Goal: Task Accomplishment & Management: Use online tool/utility

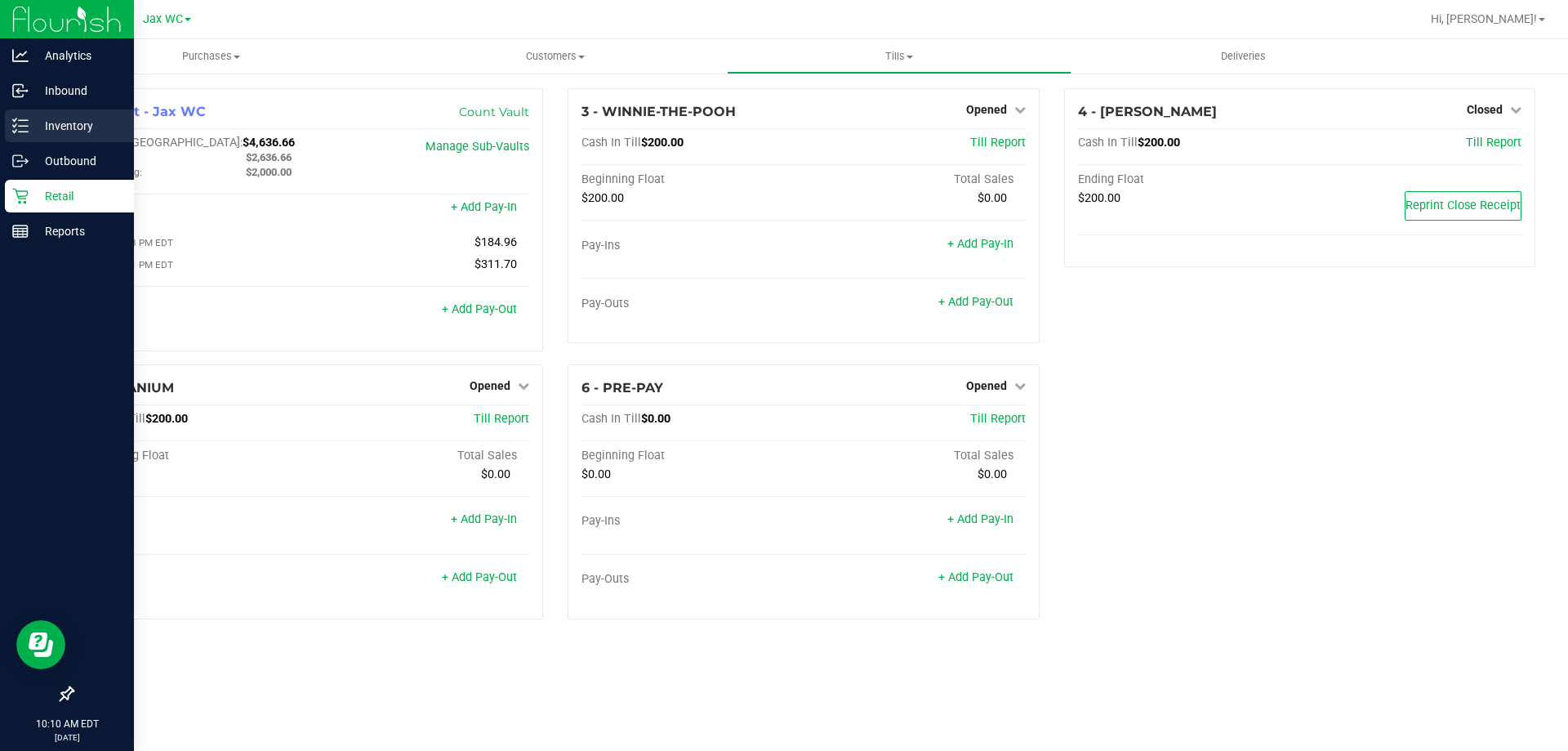
click at [53, 129] on p "Inventory" at bounding box center [77, 126] width 98 height 20
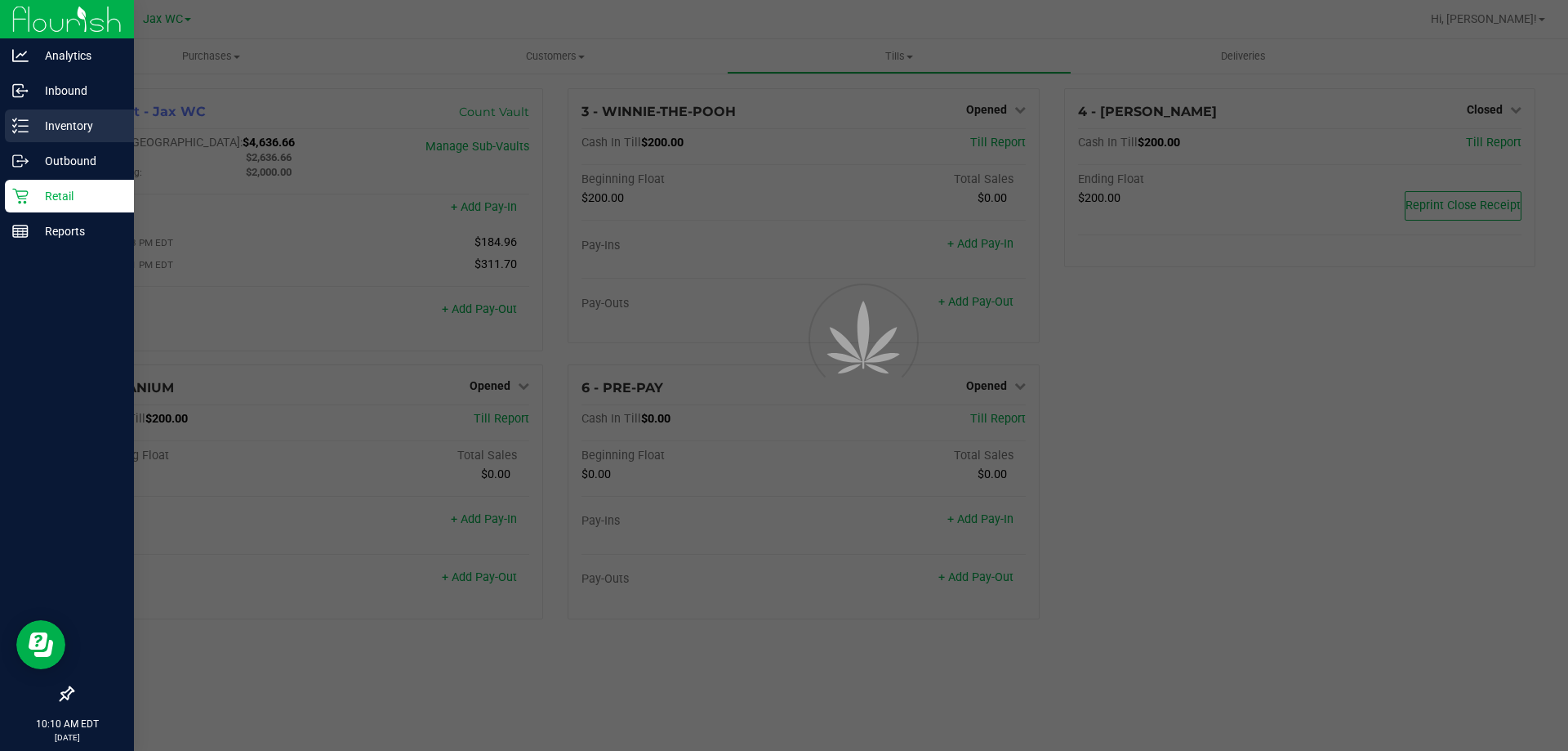
click at [81, 115] on div "Inventory" at bounding box center [69, 125] width 130 height 33
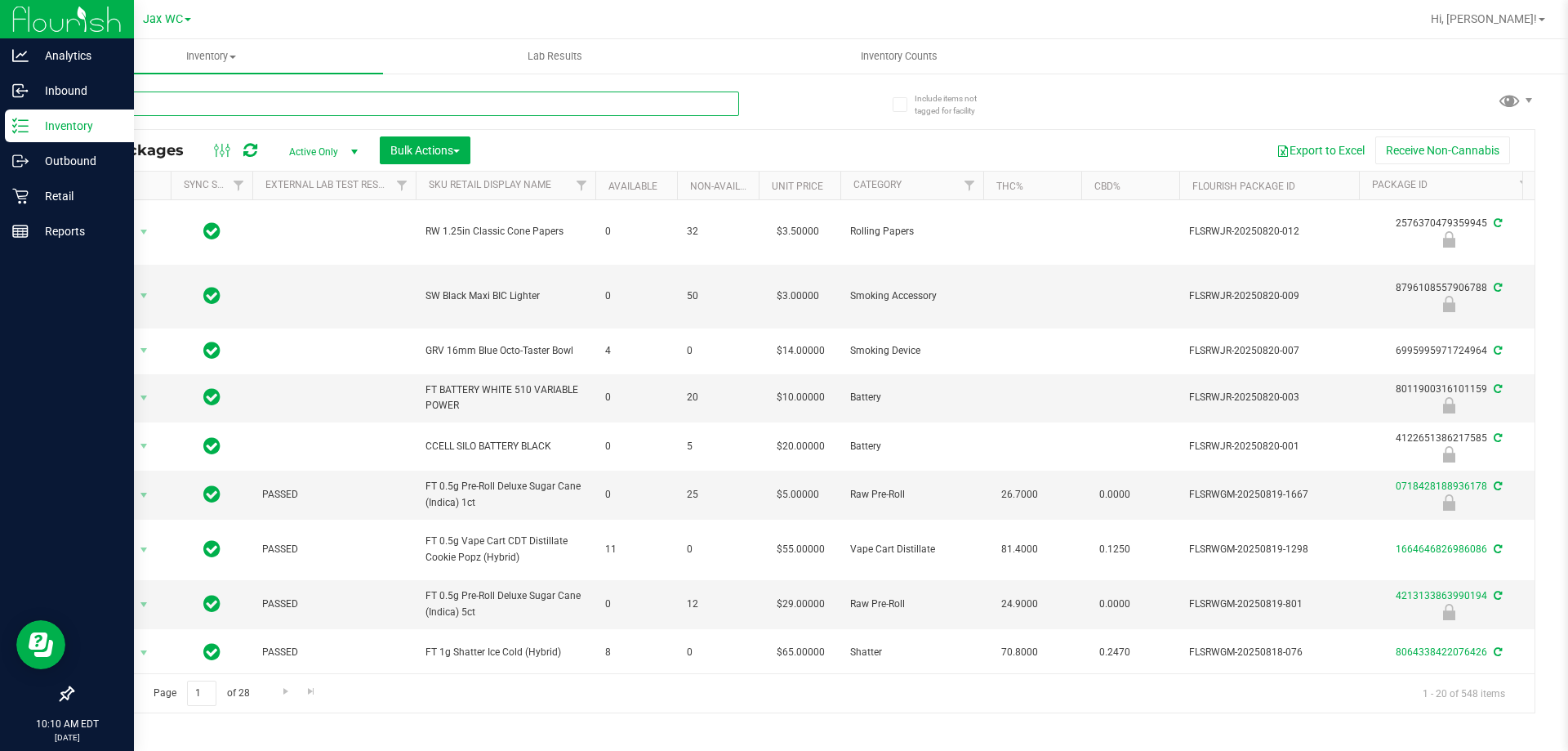
click at [355, 99] on input "text" at bounding box center [405, 103] width 667 height 24
type input "7835174030392464"
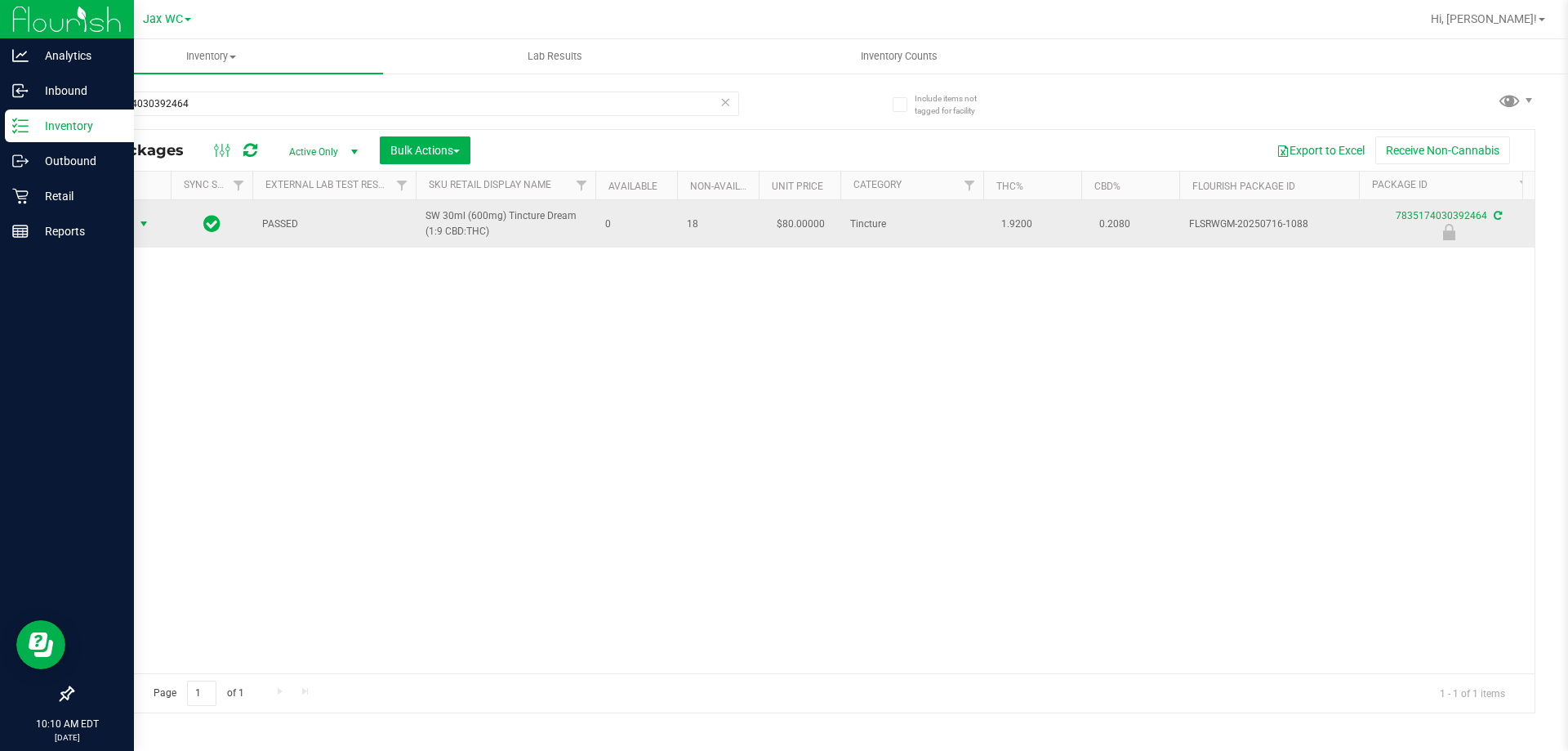
click at [127, 225] on span "Action" at bounding box center [111, 224] width 44 height 23
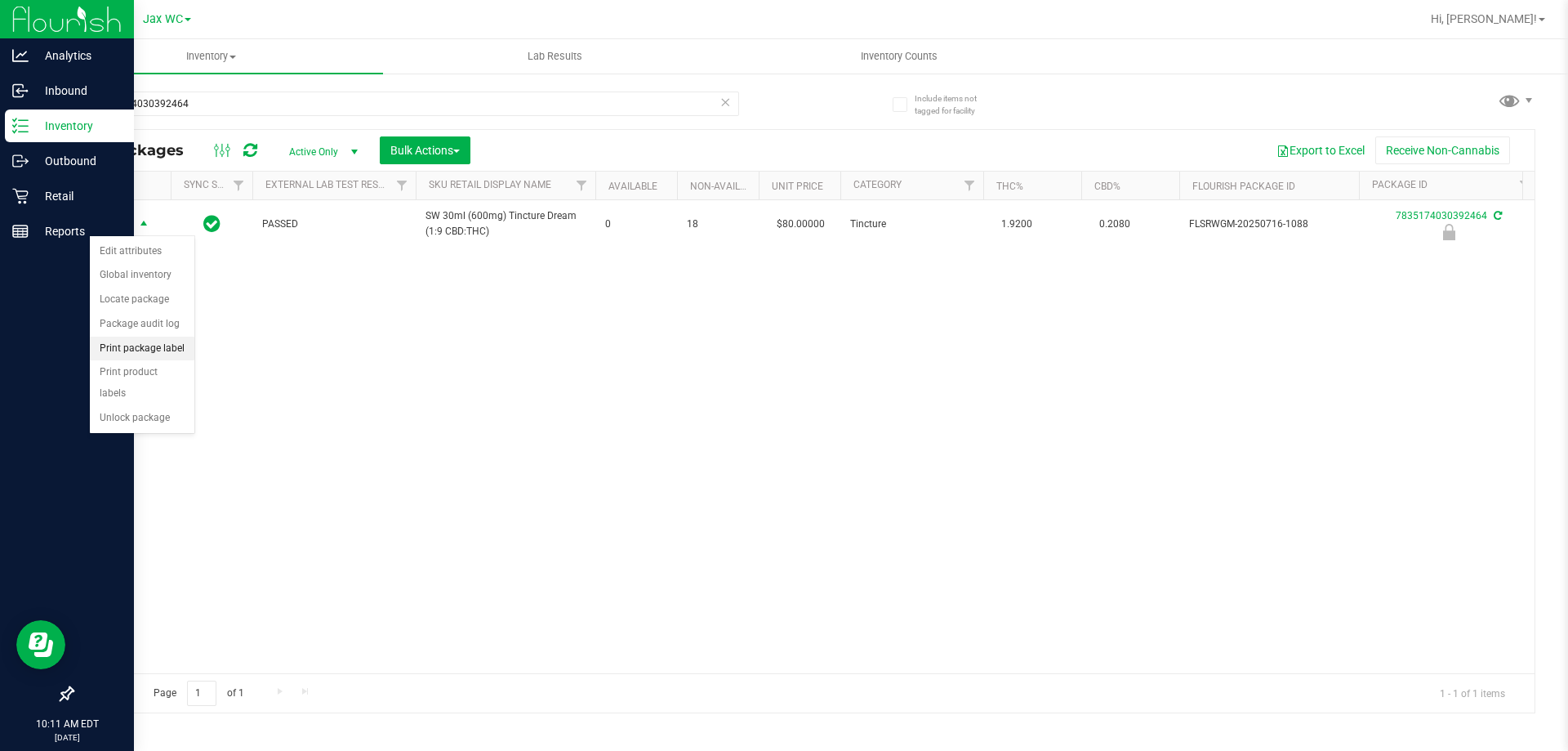
click at [160, 348] on li "Print package label" at bounding box center [142, 348] width 104 height 24
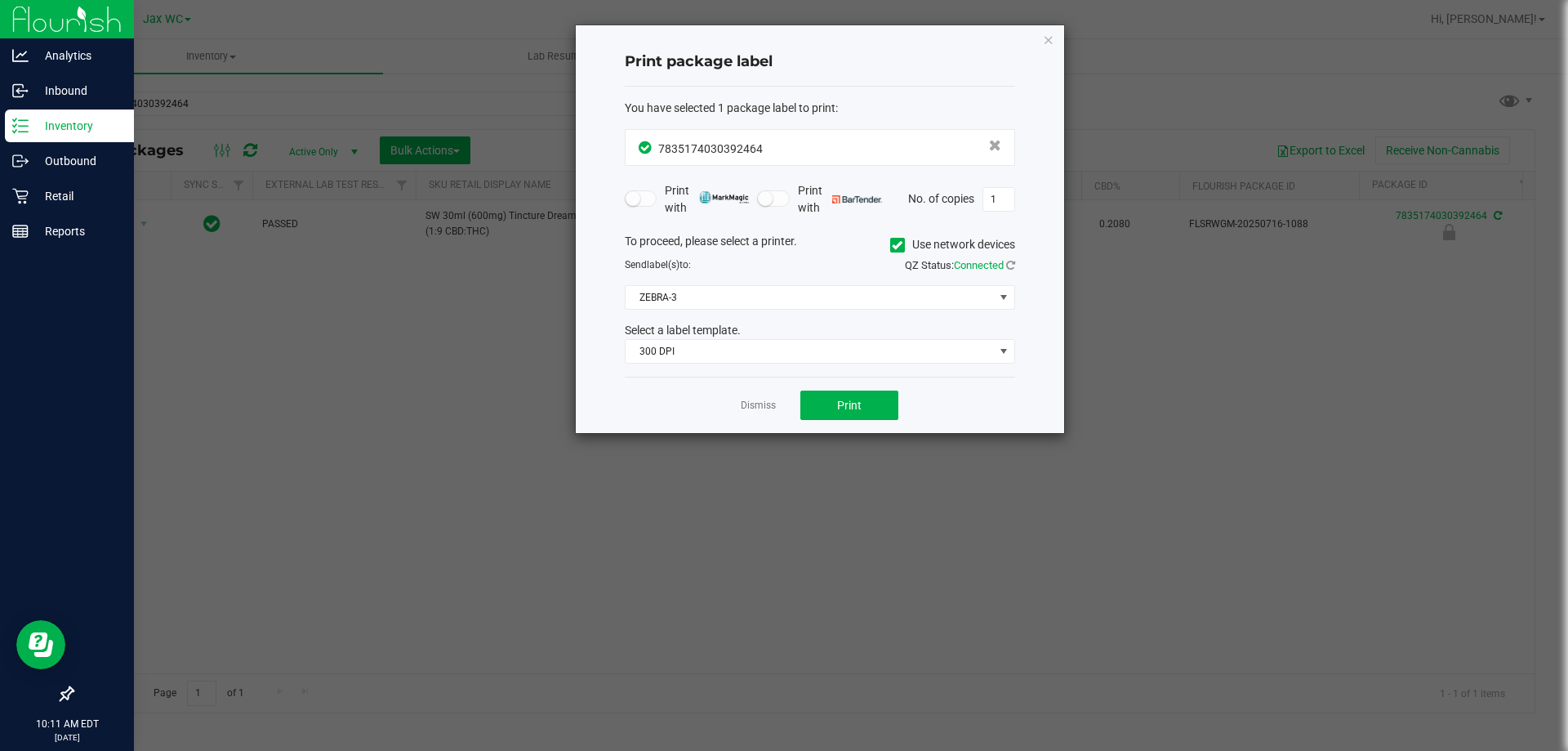
click at [750, 280] on div "To proceed, please select a printer. Use network devices Send label(s) to: QZ S…" at bounding box center [820, 298] width 390 height 131
click at [740, 292] on span "ZEBRA-3" at bounding box center [810, 297] width 368 height 23
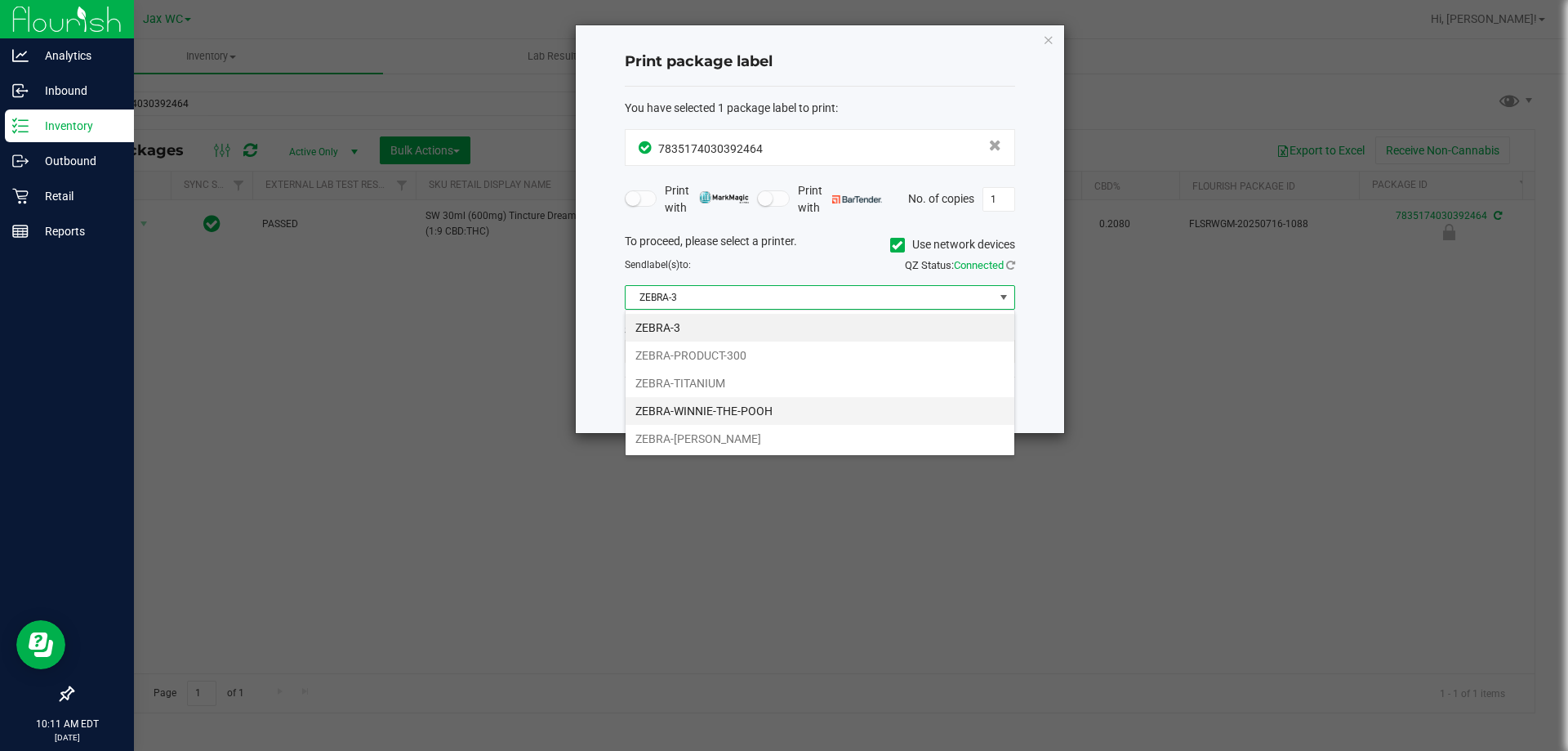
scroll to position [24, 390]
drag, startPoint x: 687, startPoint y: 439, endPoint x: 682, endPoint y: 414, distance: 25.5
click at [687, 431] on li "ZEBRA-[PERSON_NAME]" at bounding box center [820, 439] width 389 height 28
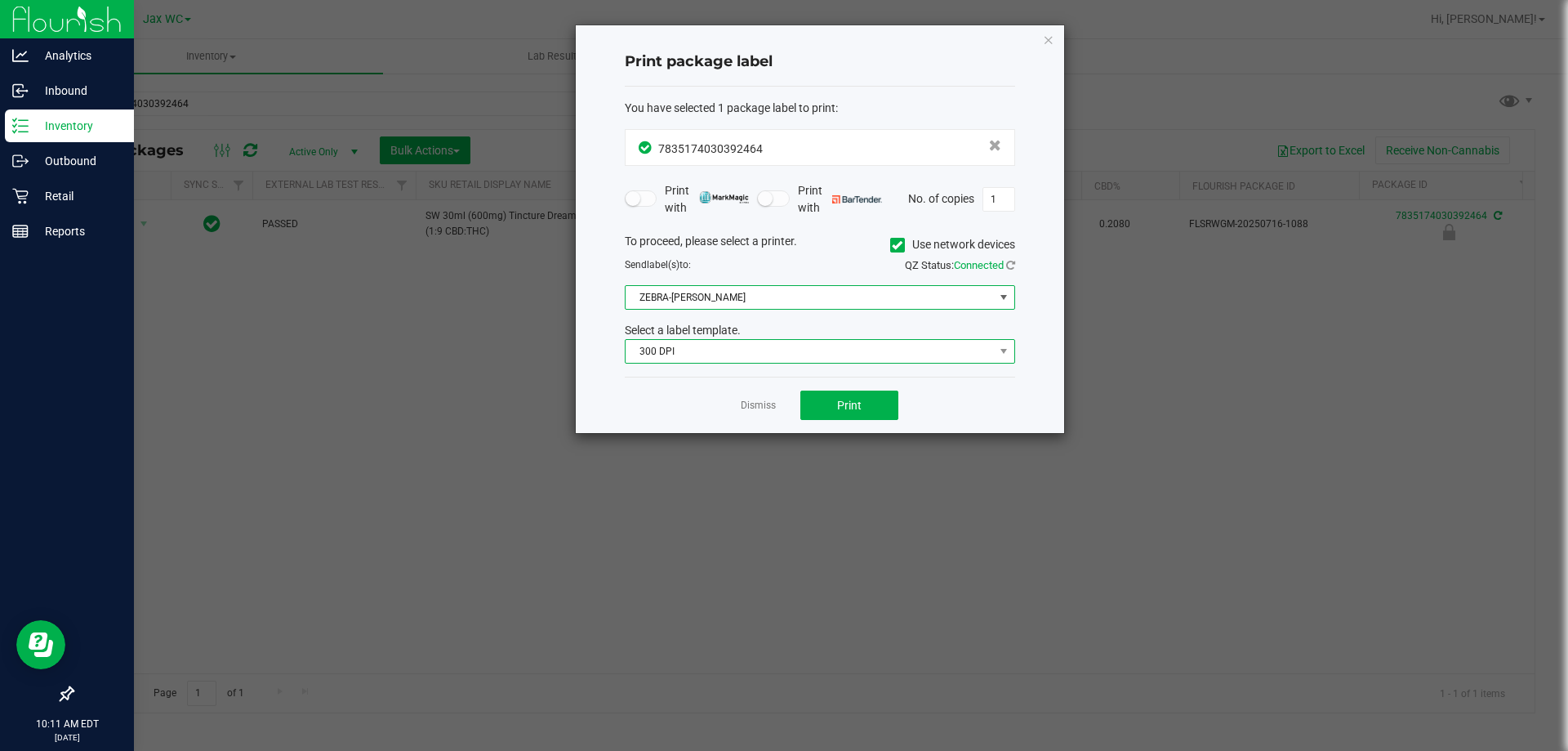
click at [682, 342] on span "300 DPI" at bounding box center [810, 351] width 368 height 23
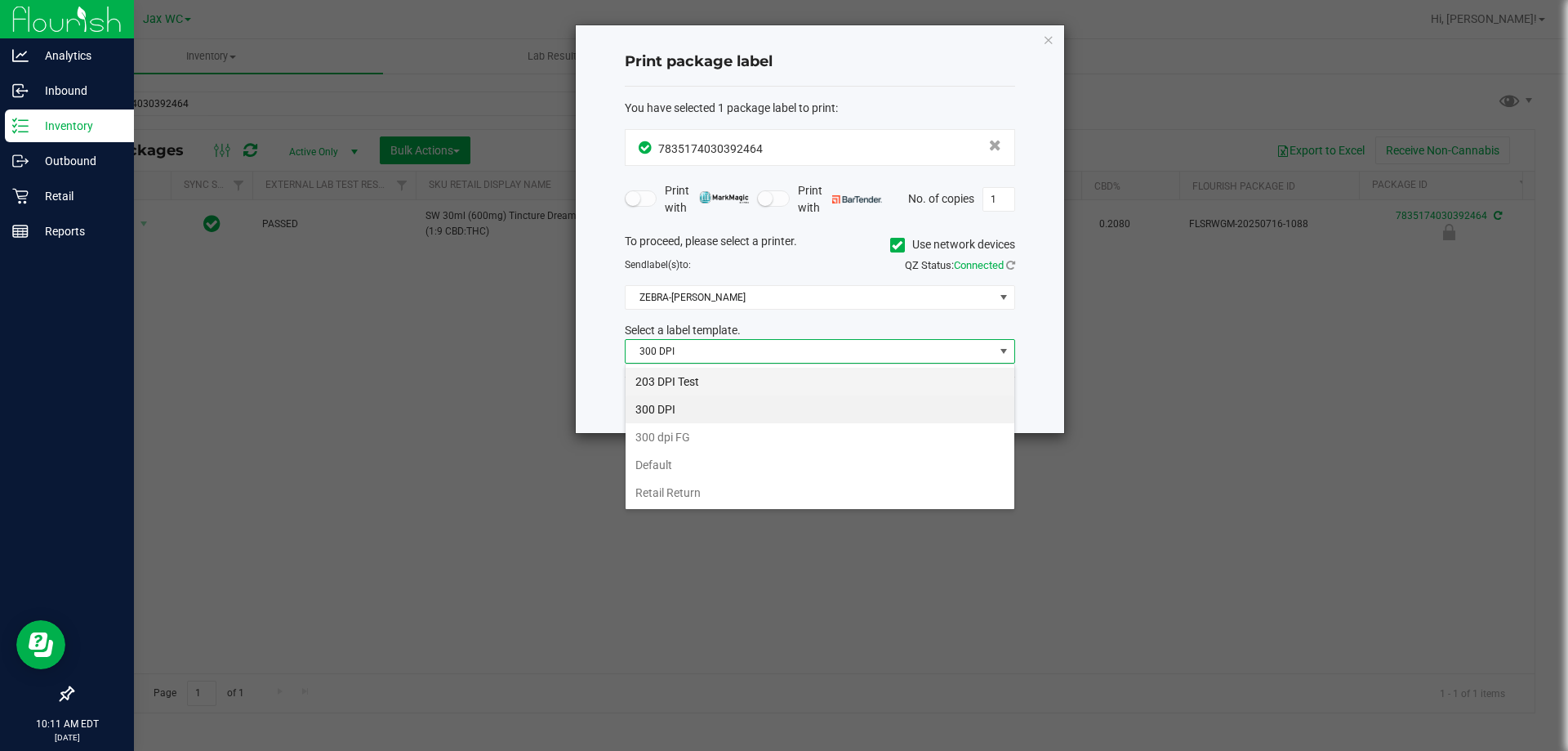
click at [667, 378] on li "203 DPI Test" at bounding box center [820, 382] width 389 height 28
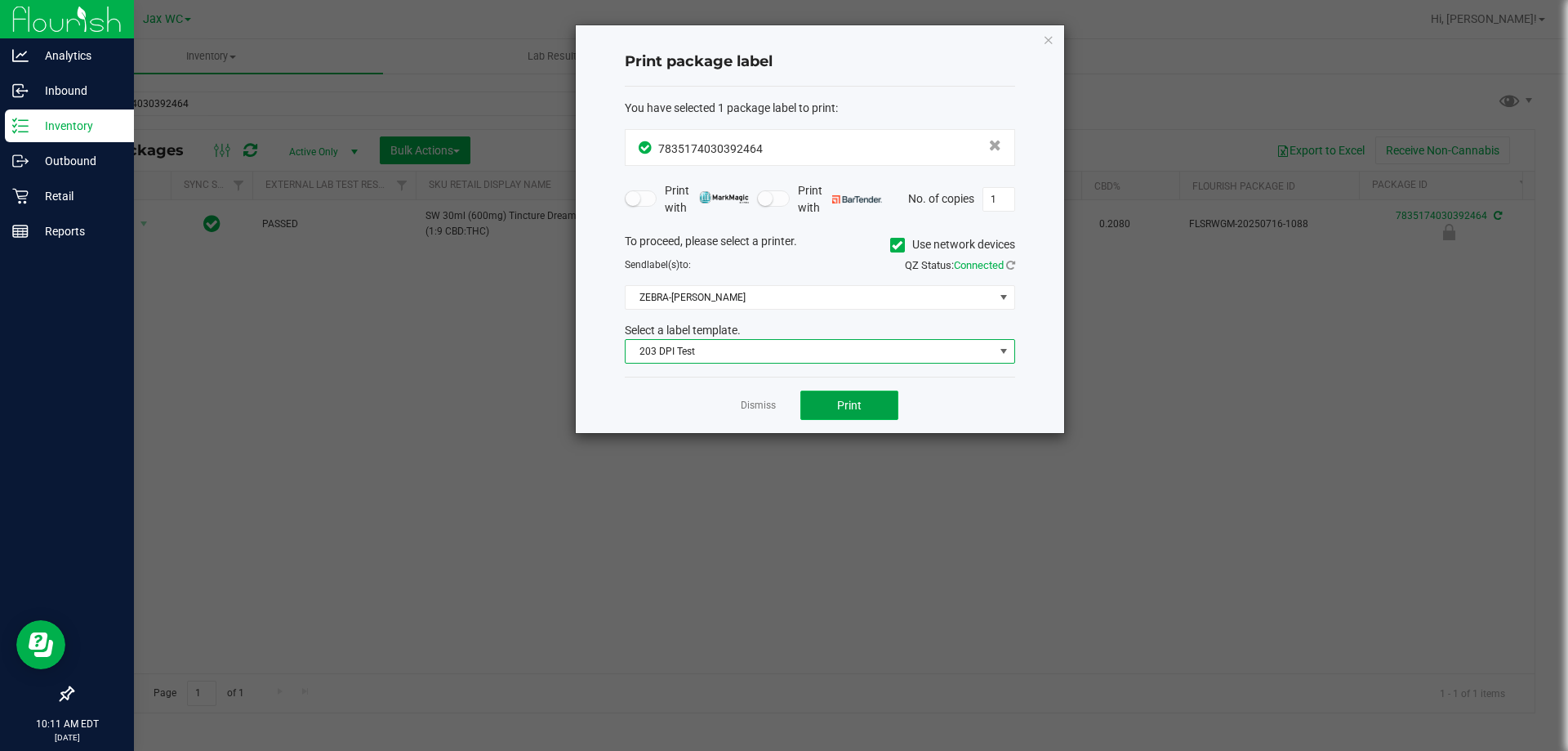
click at [851, 415] on button "Print" at bounding box center [849, 405] width 98 height 30
click at [751, 403] on link "Dismiss" at bounding box center [758, 405] width 35 height 14
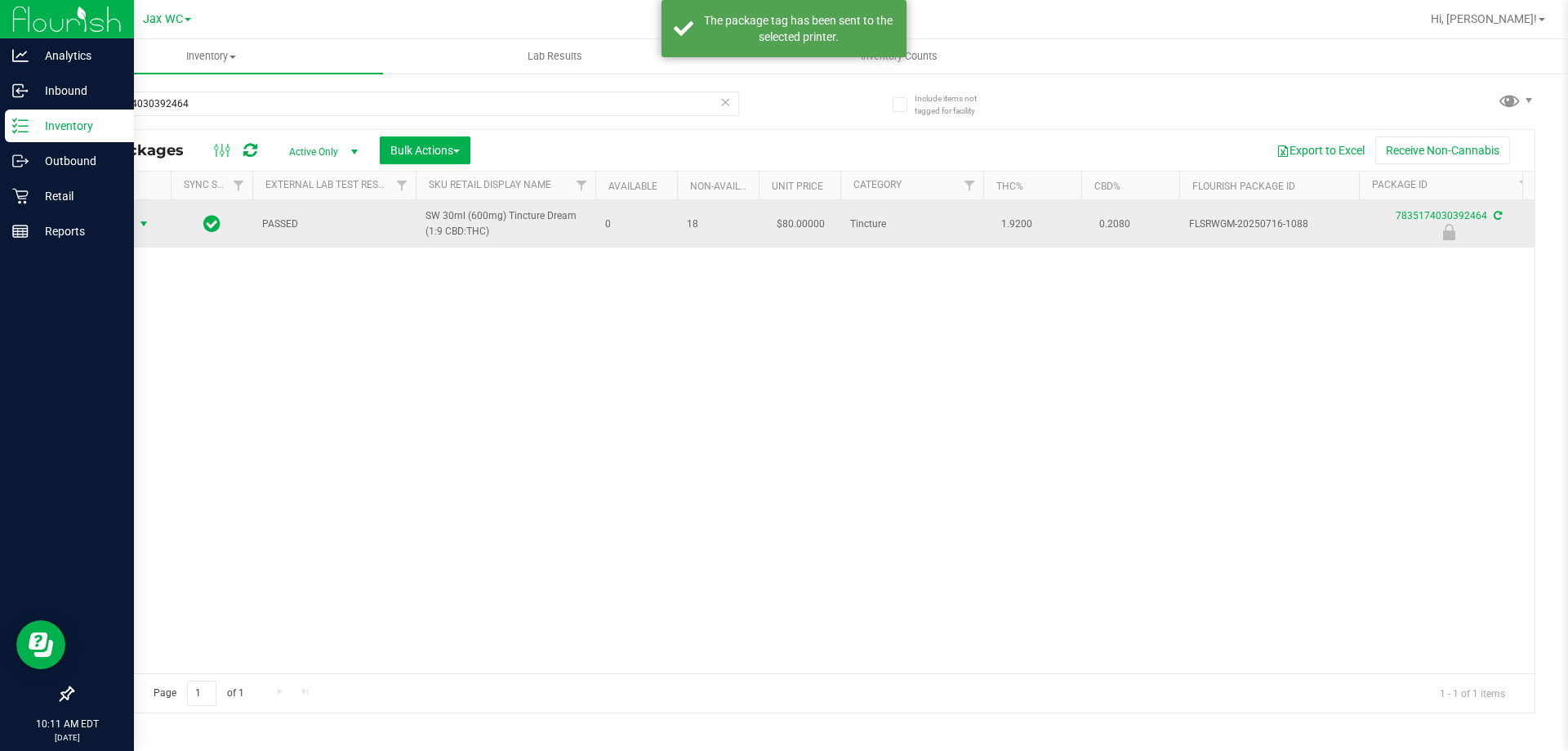
click at [138, 222] on span "select" at bounding box center [143, 224] width 13 height 13
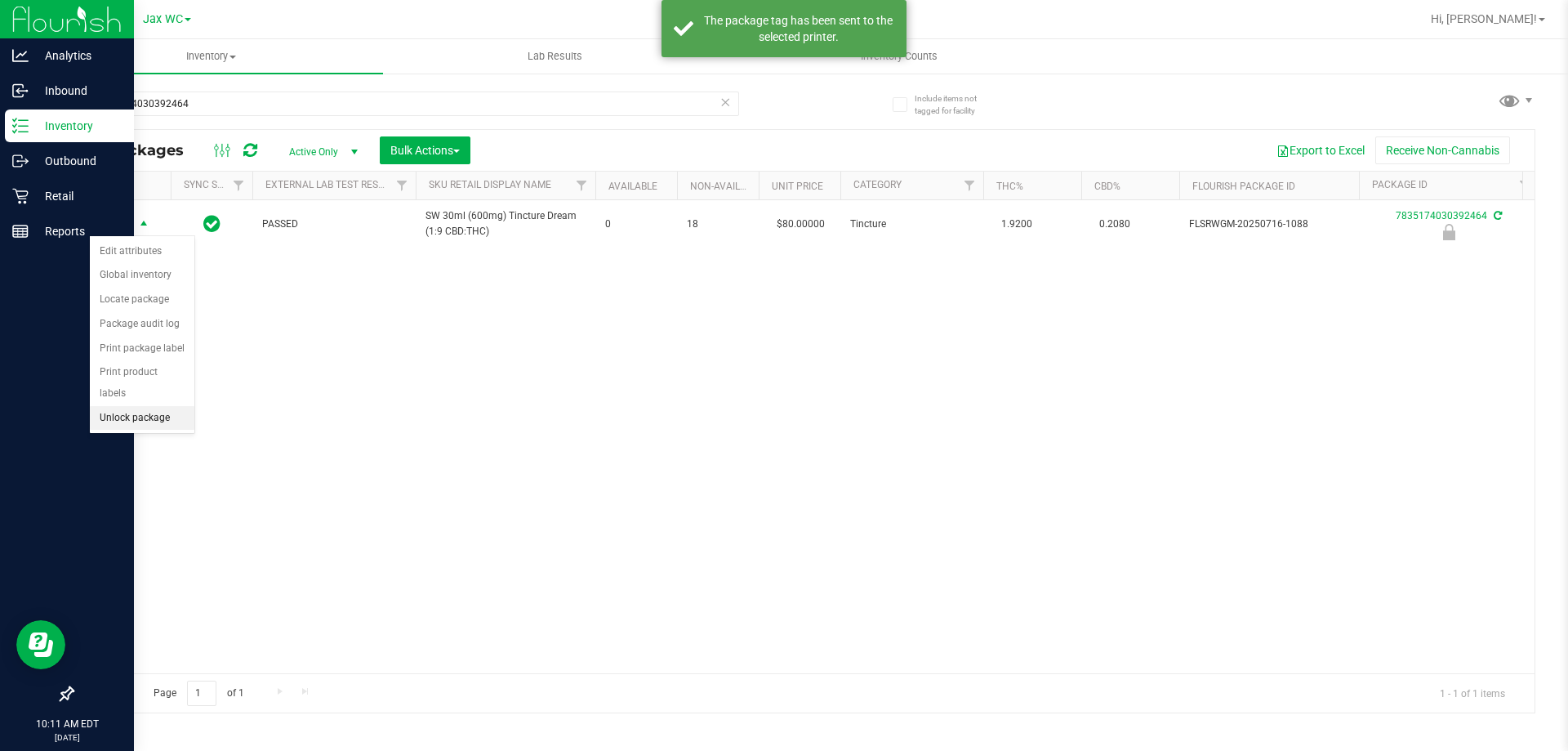
click at [116, 406] on li "Unlock package" at bounding box center [142, 418] width 104 height 24
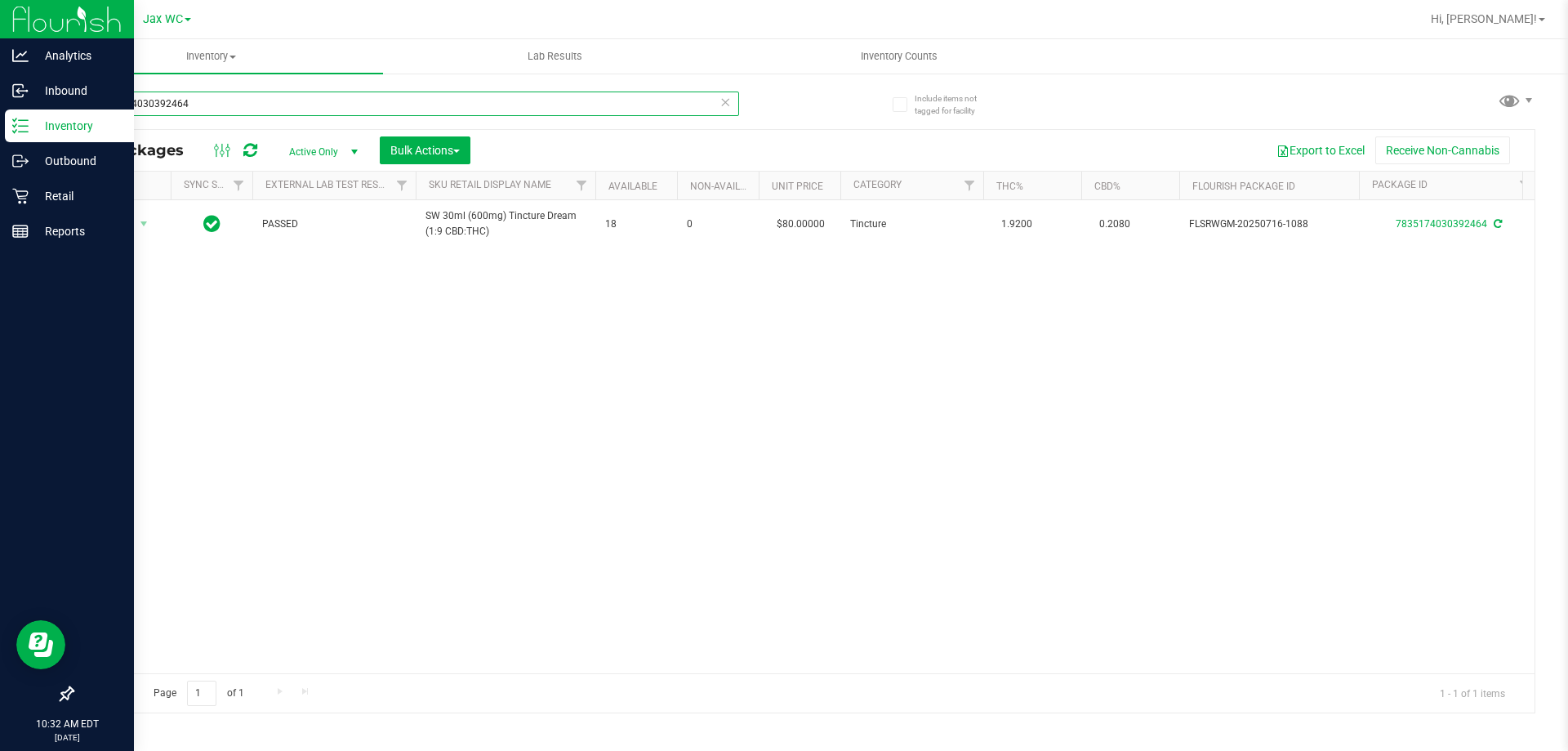
drag, startPoint x: 219, startPoint y: 101, endPoint x: 107, endPoint y: 109, distance: 112.3
click at [107, 109] on input "7835174030392464" at bounding box center [405, 103] width 667 height 24
type input "7"
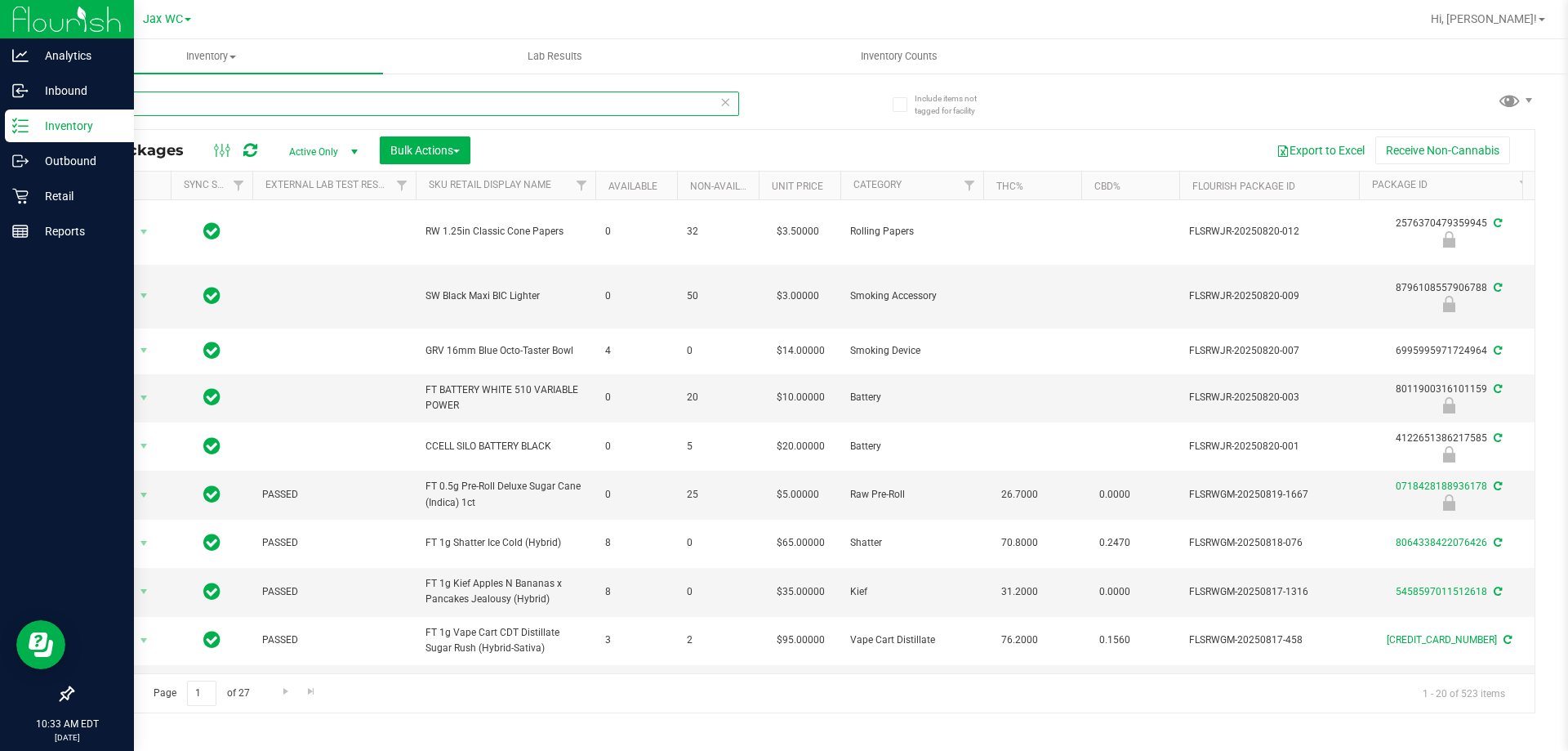
paste input "W-JUL25ARZ01-0721"
type input "W-JUL25ARZ01-0721"
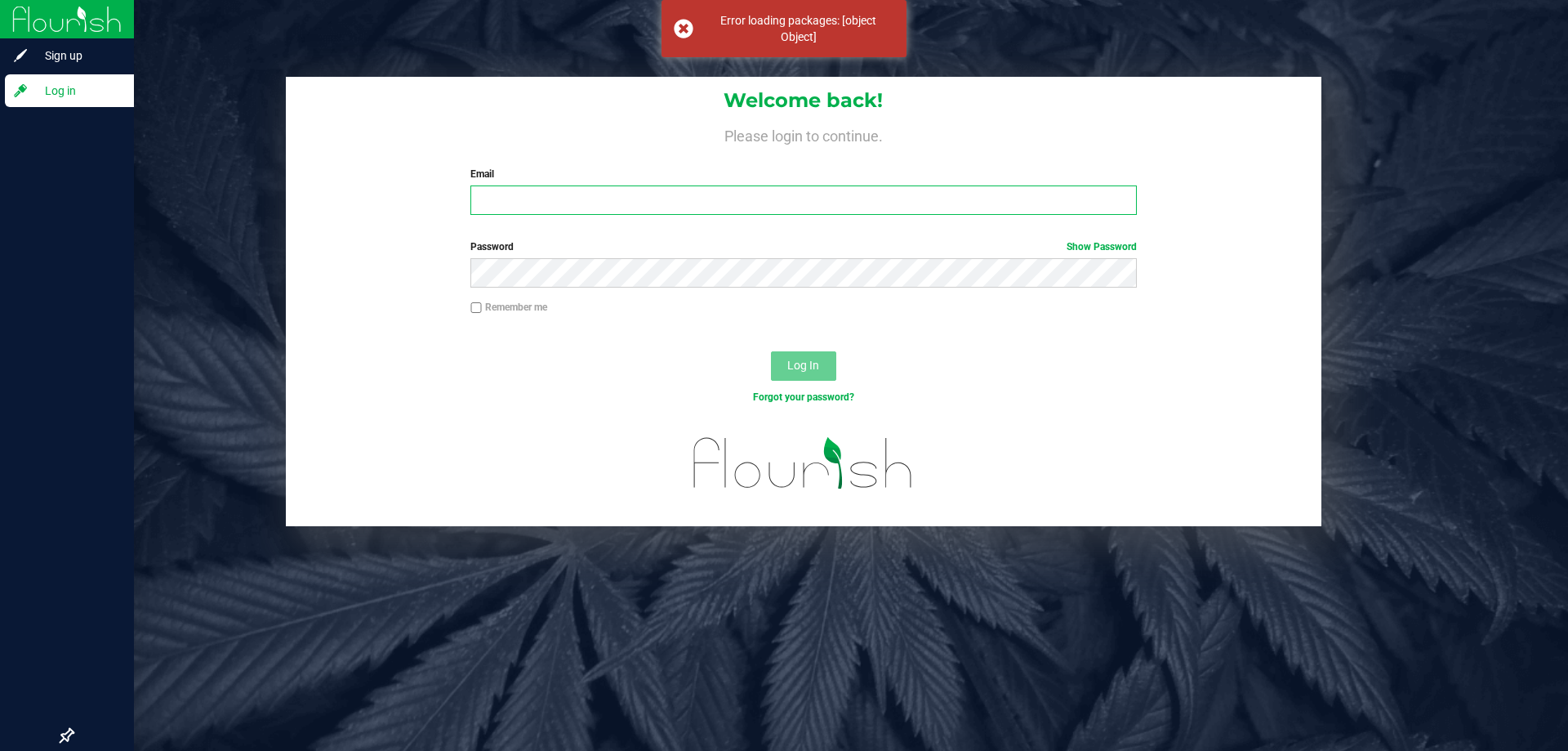
click at [621, 209] on input "Email" at bounding box center [803, 200] width 666 height 30
type input "[EMAIL_ADDRESS][DOMAIN_NAME]"
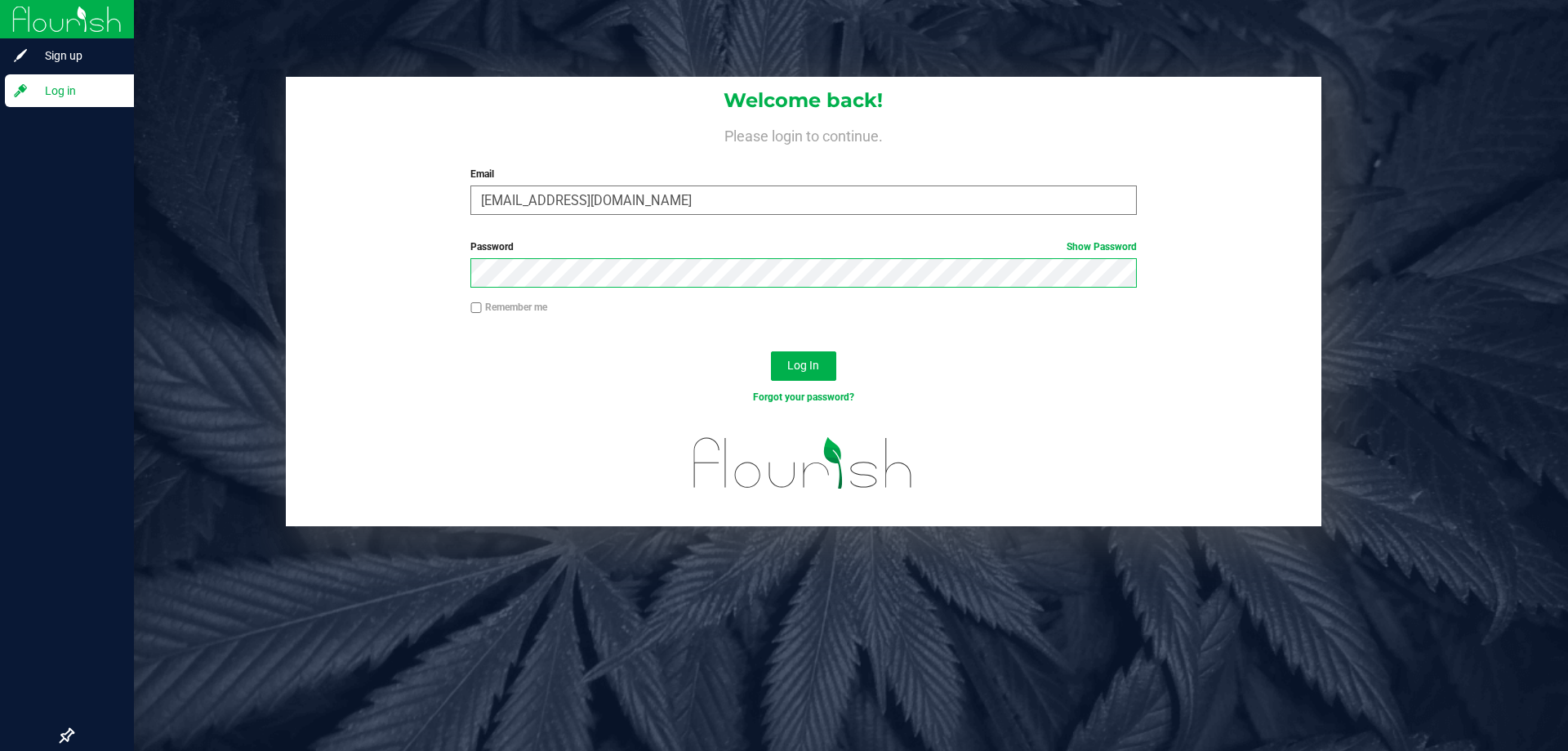
click at [771, 351] on button "Log In" at bounding box center [804, 366] width 65 height 30
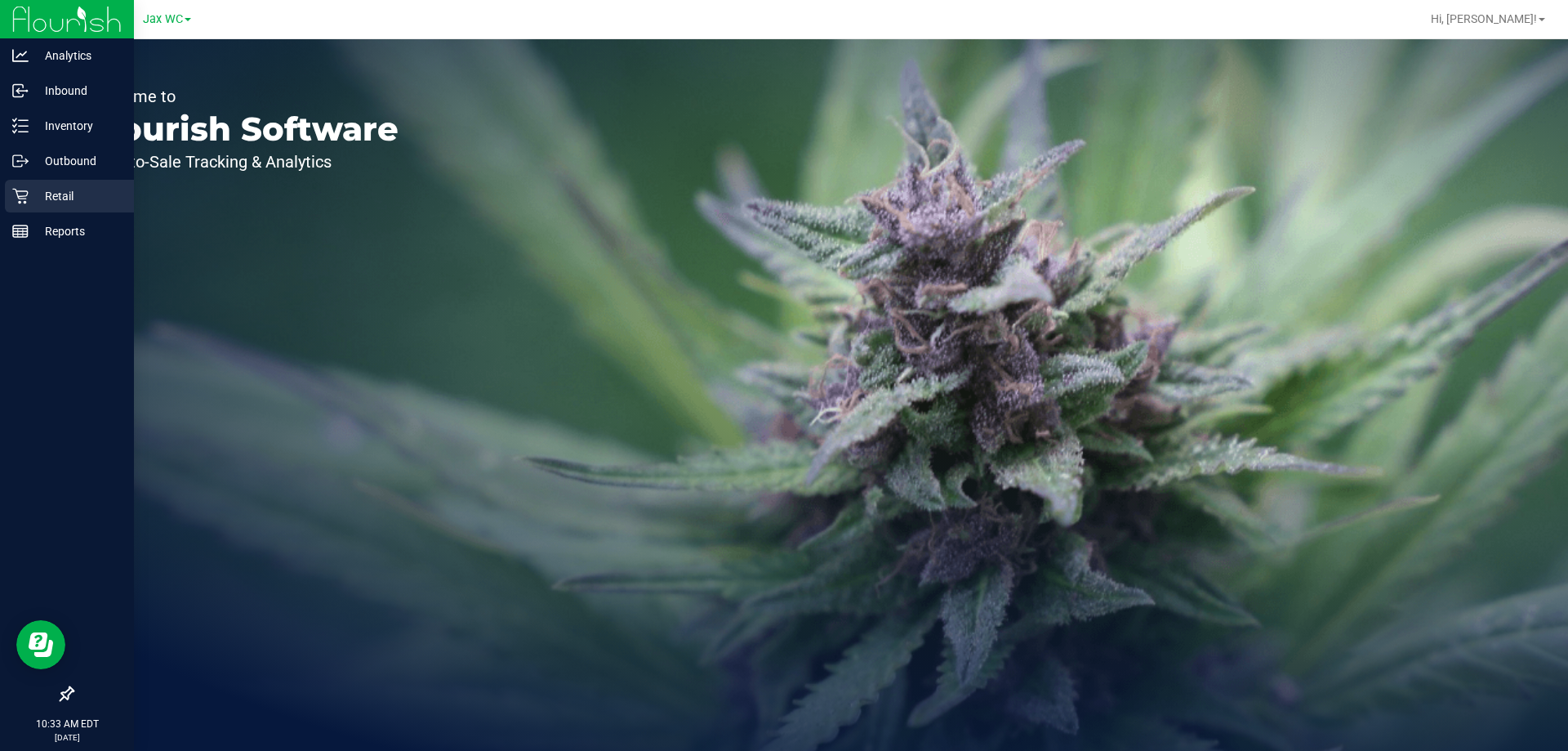
click at [89, 194] on p "Retail" at bounding box center [77, 196] width 98 height 20
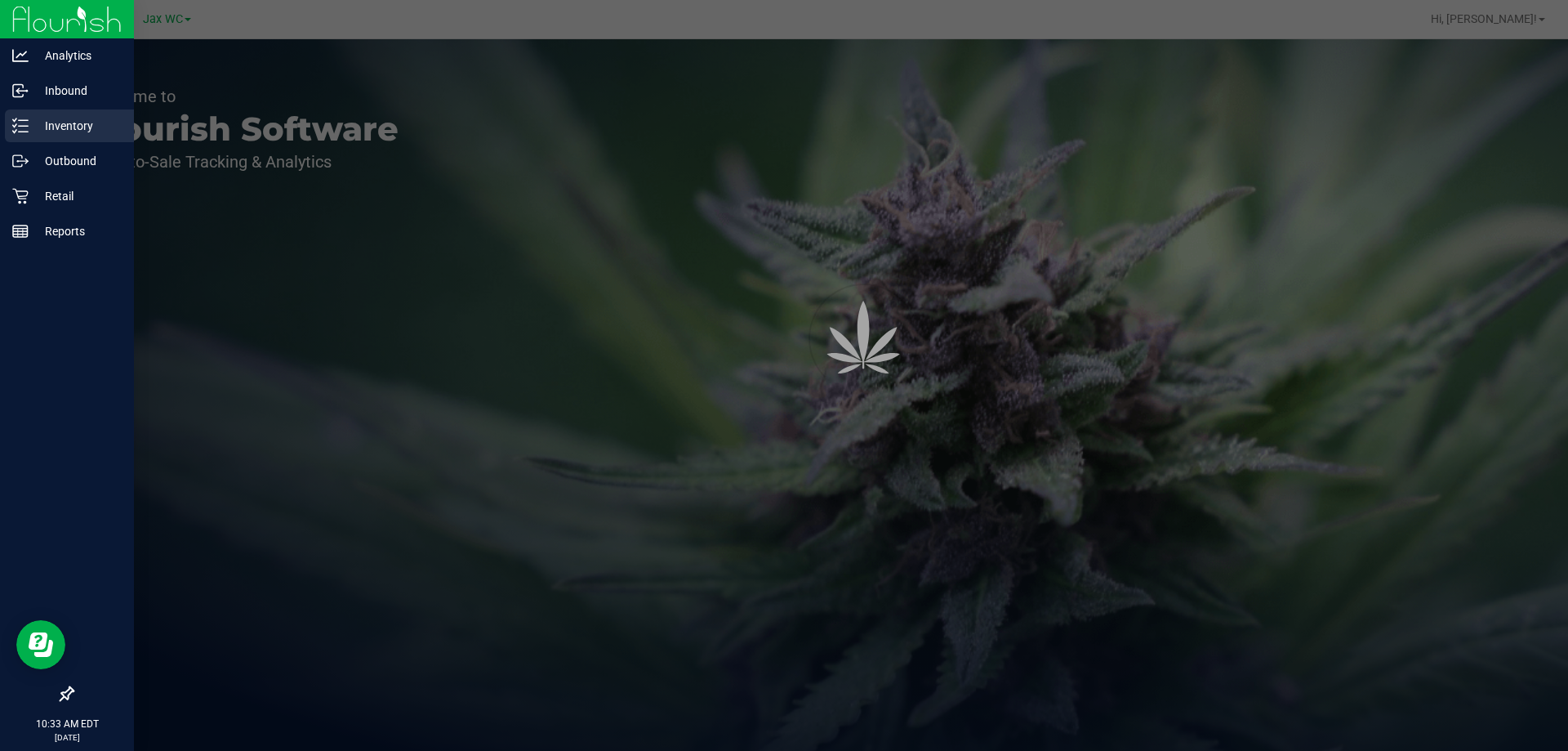
click at [93, 124] on p "Inventory" at bounding box center [77, 126] width 98 height 20
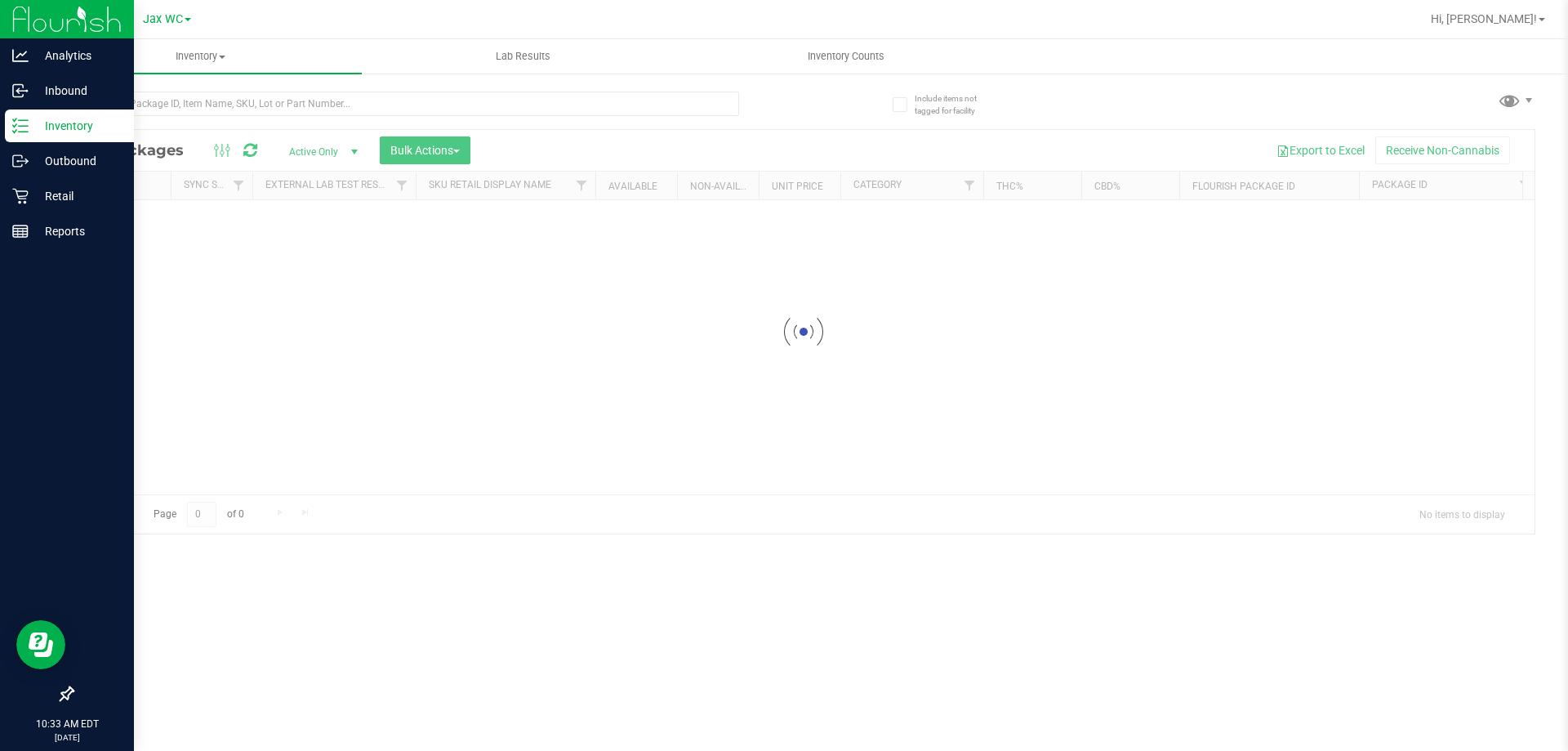
click at [93, 124] on p "Inventory" at bounding box center [77, 126] width 98 height 20
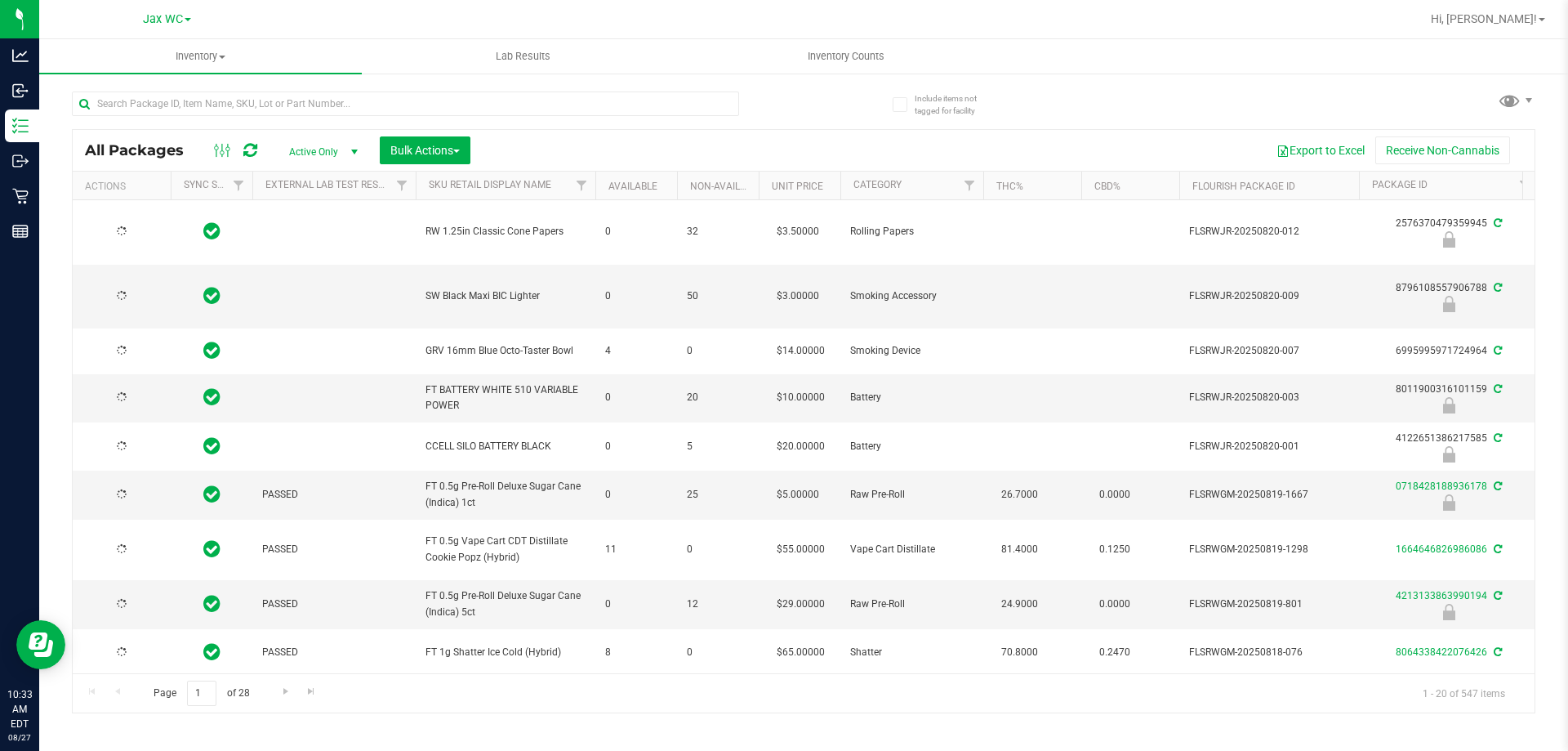
type input "[DATE]"
click at [240, 102] on input "text" at bounding box center [405, 103] width 667 height 24
paste input "W-JUL25ARZ01-0721"
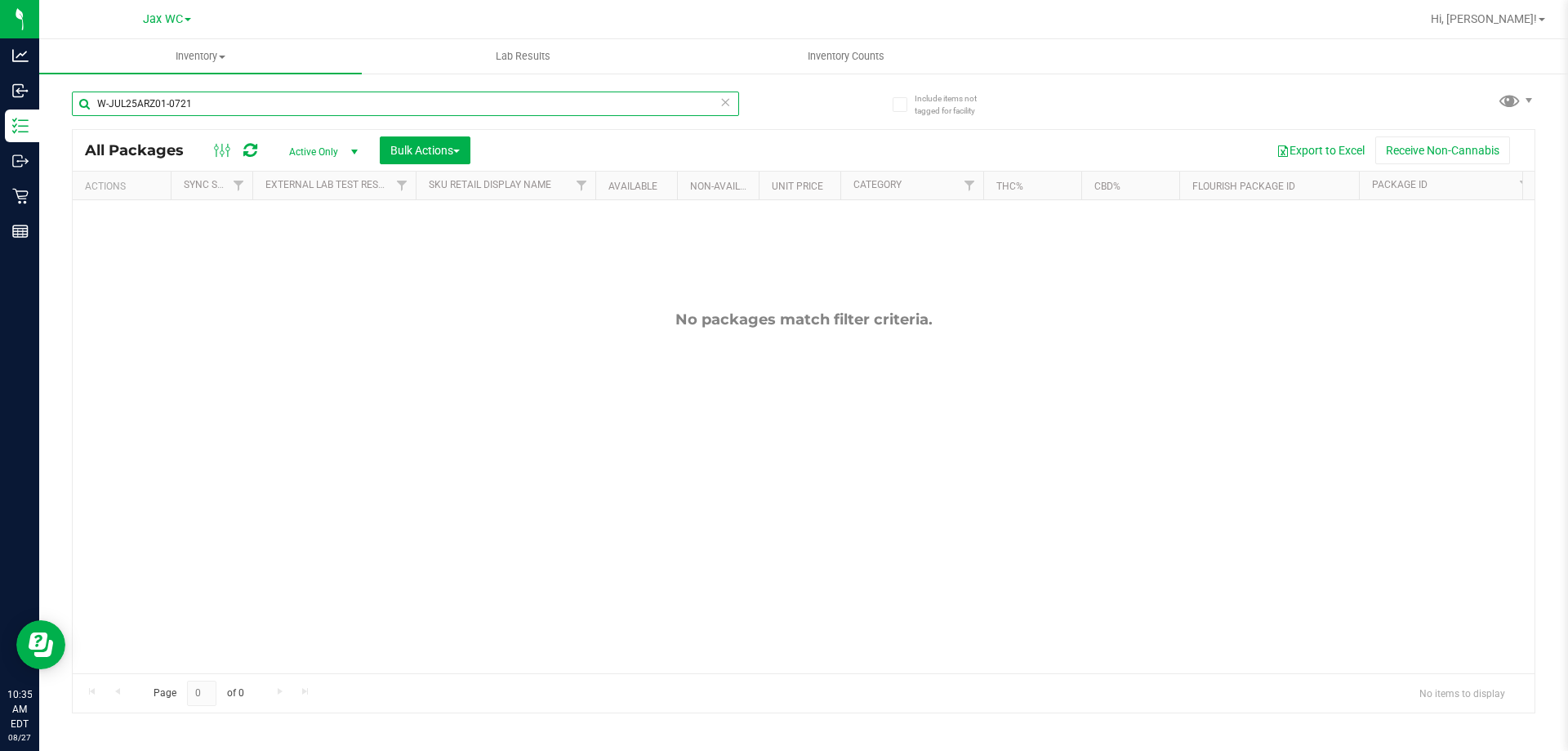
drag, startPoint x: 225, startPoint y: 104, endPoint x: 71, endPoint y: 104, distance: 154.0
click at [71, 104] on div "Include items not tagged for facility W-JUL25ARZ01-0721 All Packages Active Onl…" at bounding box center [803, 321] width 1529 height 498
paste input "3-0723"
type input "W-JUL25ARZ03-0723"
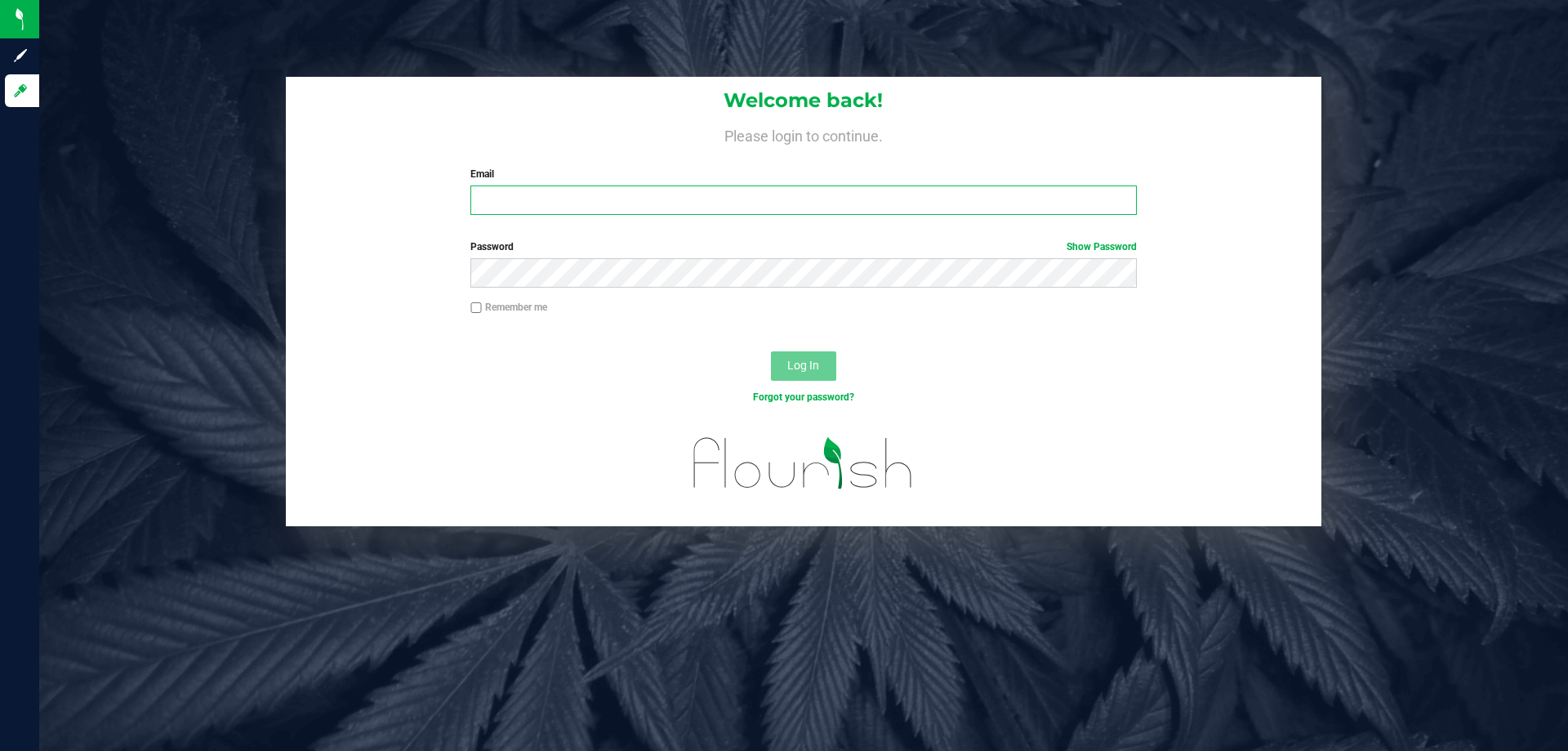
click at [525, 205] on input "Email" at bounding box center [803, 200] width 666 height 30
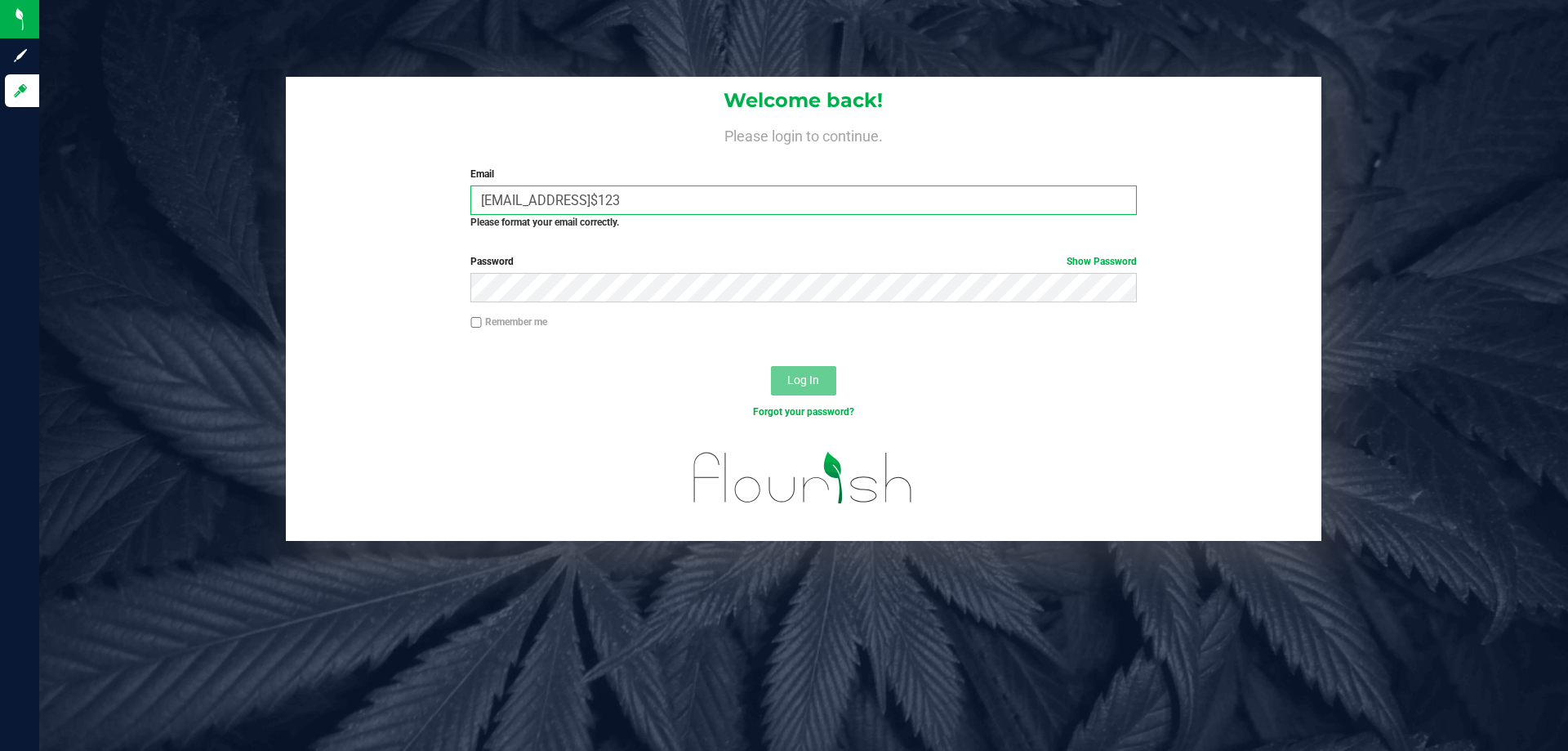
drag, startPoint x: 745, startPoint y: 198, endPoint x: 638, endPoint y: 198, distance: 107.0
click at [638, 198] on input "jhopkins@liveparallel.comBenjamin$123" at bounding box center [803, 200] width 666 height 30
type input "[EMAIL_ADDRESS][DOMAIN_NAME]"
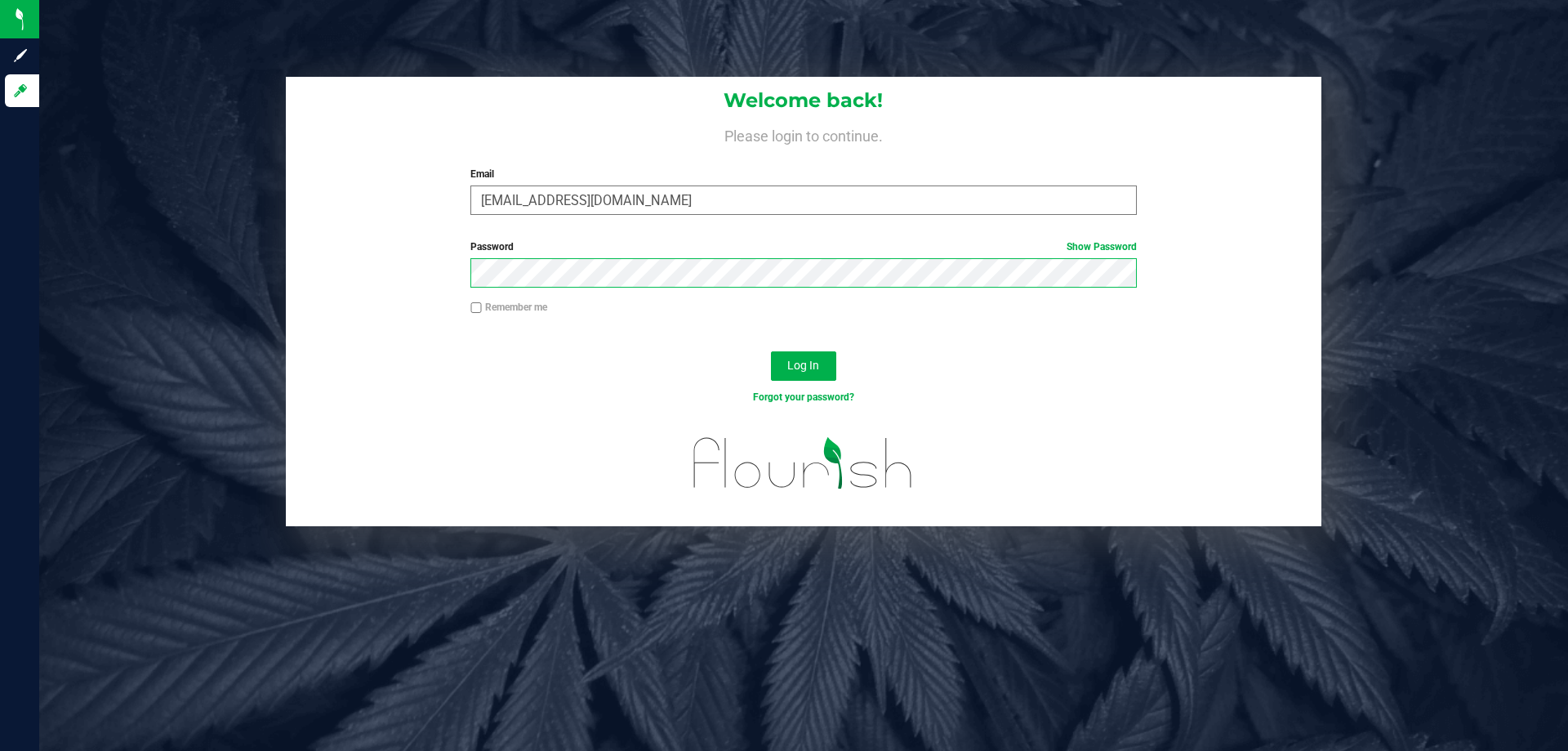
click at [771, 351] on button "Log In" at bounding box center [804, 366] width 65 height 30
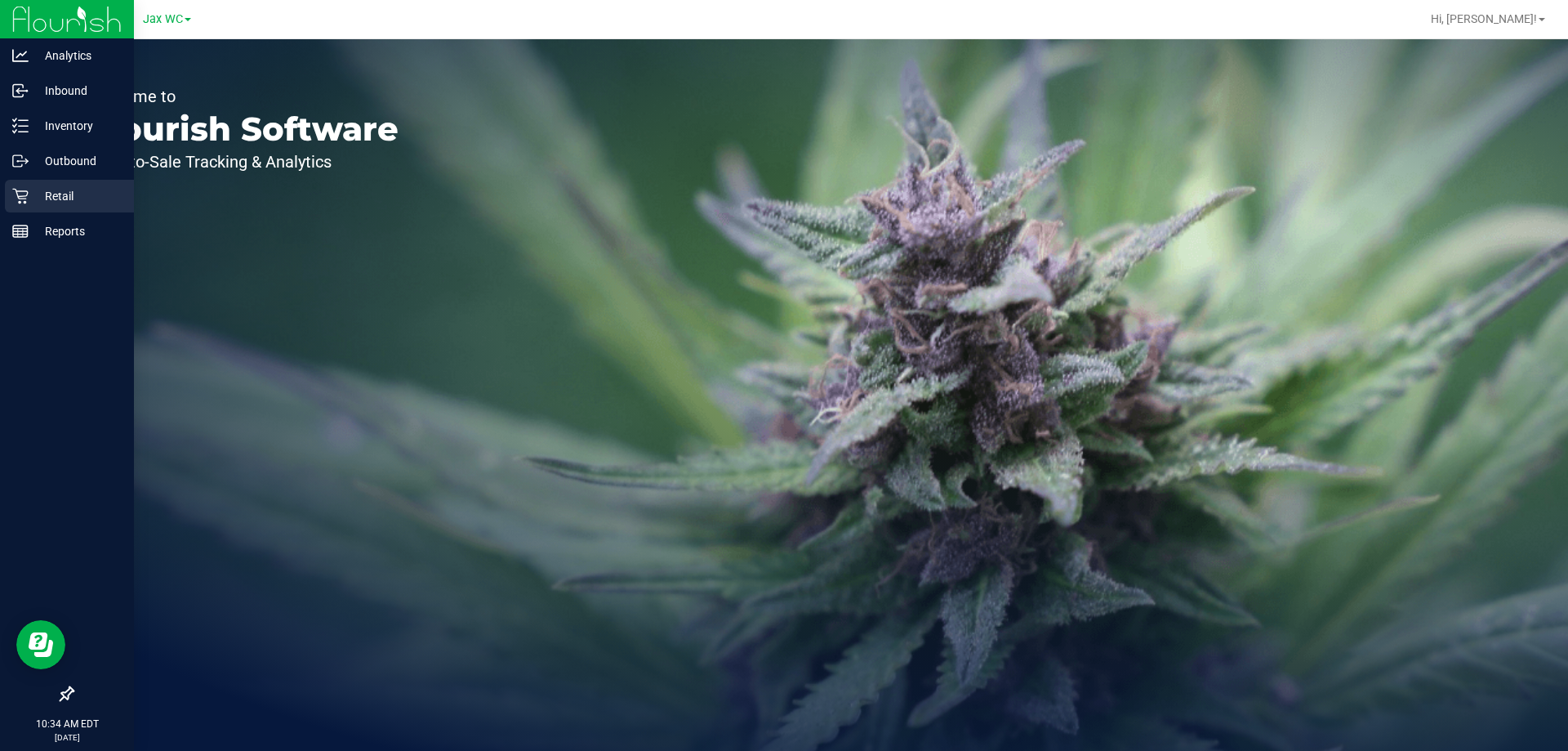
click at [54, 195] on p "Retail" at bounding box center [77, 196] width 98 height 20
